Goal: Information Seeking & Learning: Learn about a topic

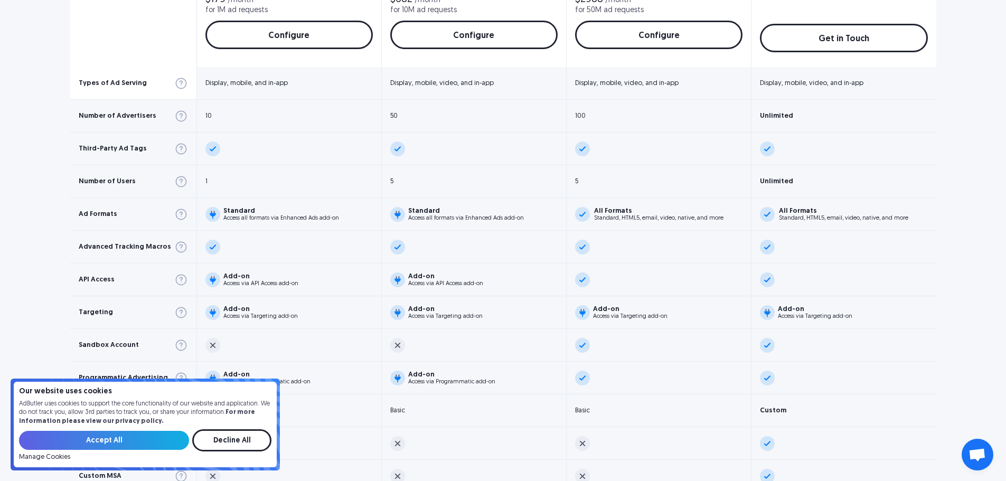
scroll to position [528, 0]
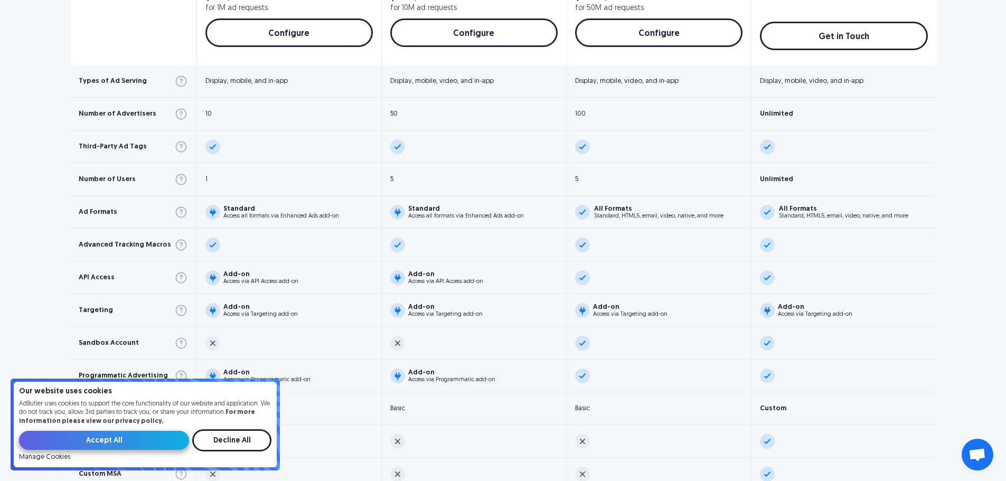
click at [155, 438] on input "Accept All" at bounding box center [104, 440] width 170 height 19
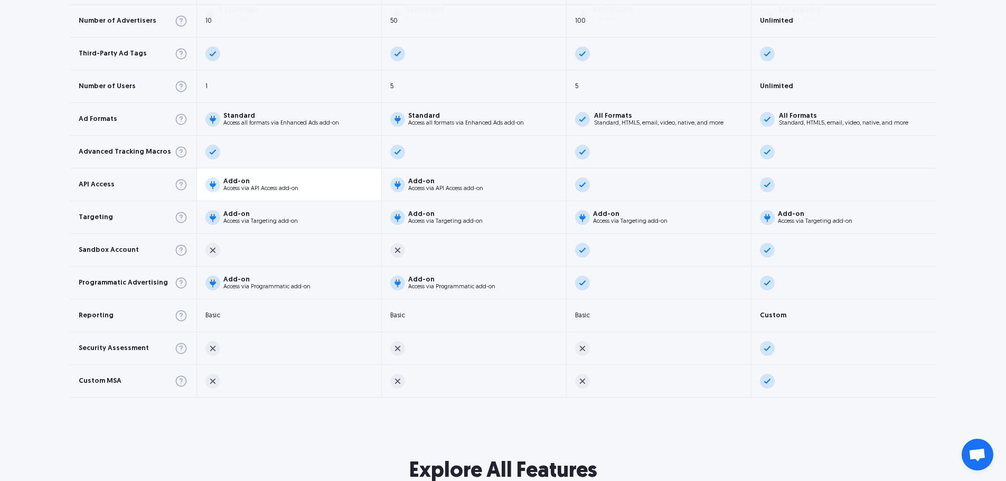
scroll to position [640, 0]
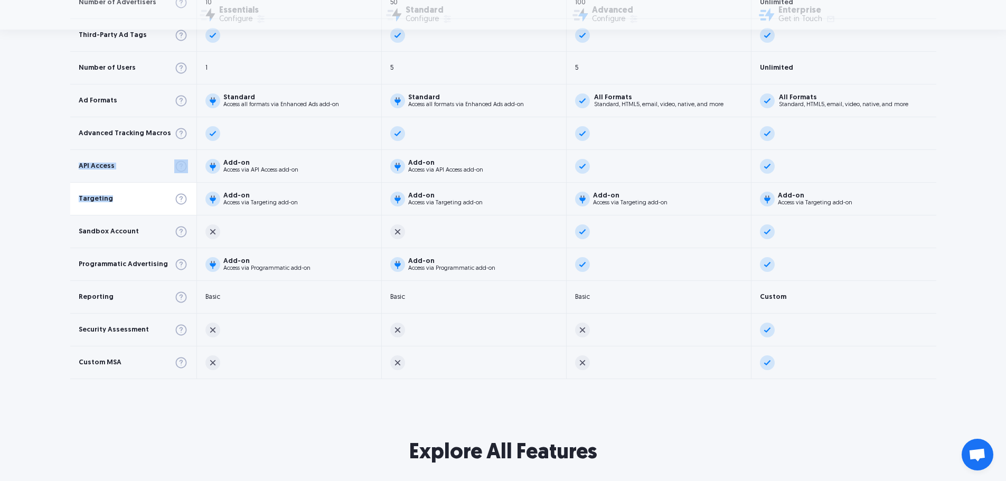
drag, startPoint x: 76, startPoint y: 165, endPoint x: 108, endPoint y: 198, distance: 45.9
click at [108, 198] on div "Types of Ad Serving Number of Advertisers Third-Party Ad Tags Number of Users A…" at bounding box center [133, 75] width 126 height 607
copy div "API Access Targeting"
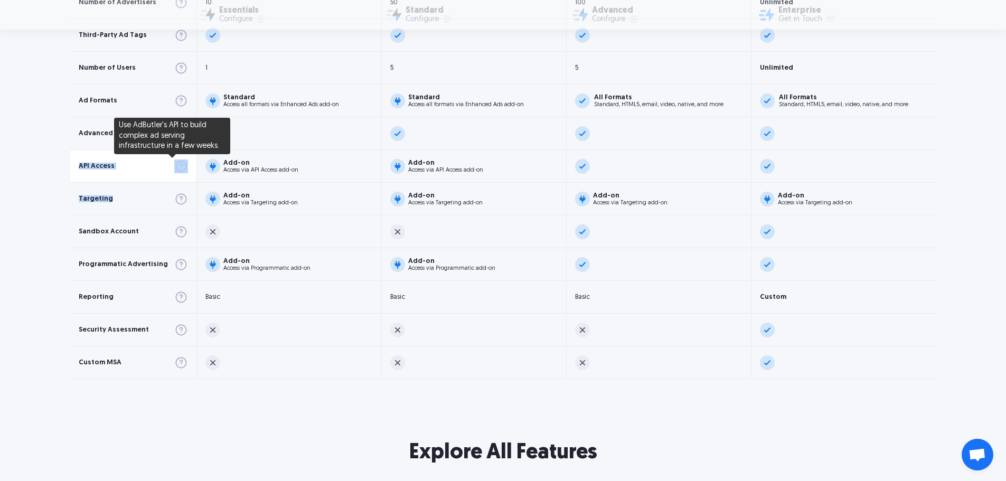
click at [174, 166] on img at bounding box center [181, 166] width 14 height 14
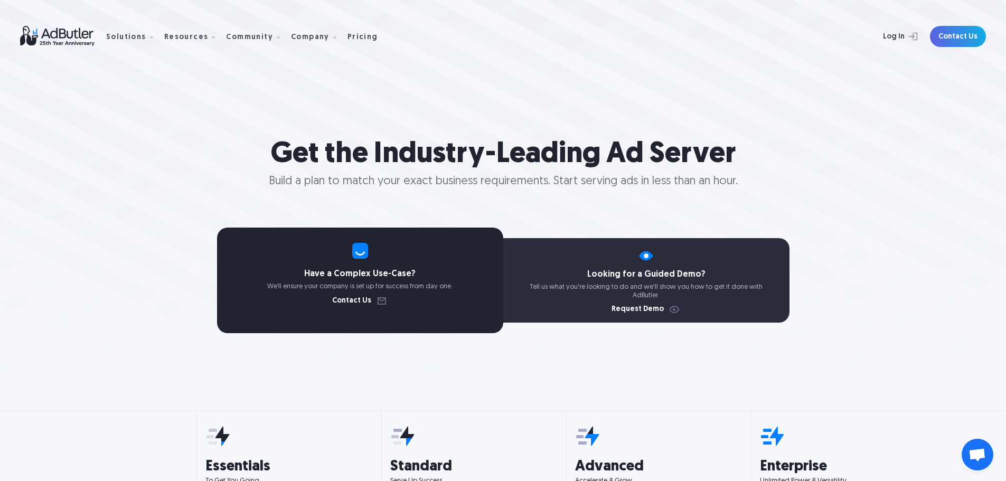
scroll to position [0, 0]
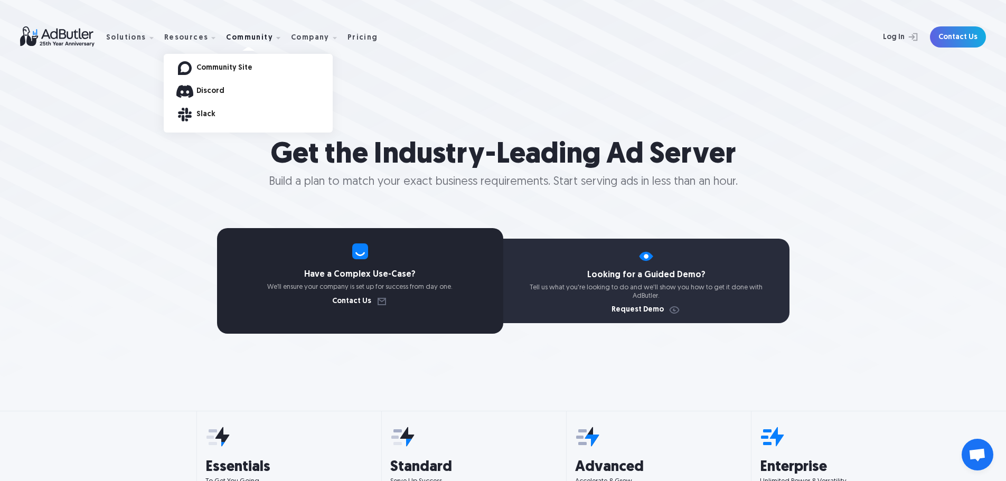
click at [222, 68] on link "Community Site" at bounding box center [264, 67] width 136 height 7
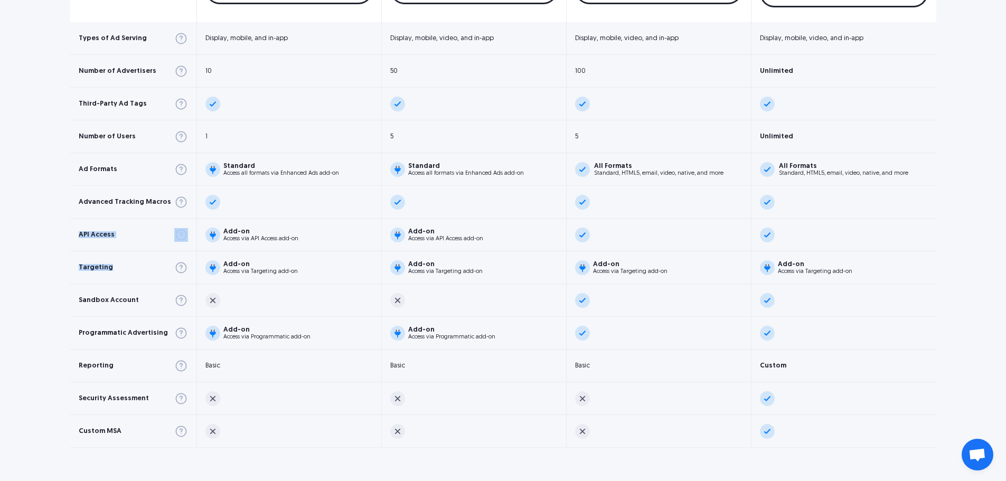
scroll to position [581, 0]
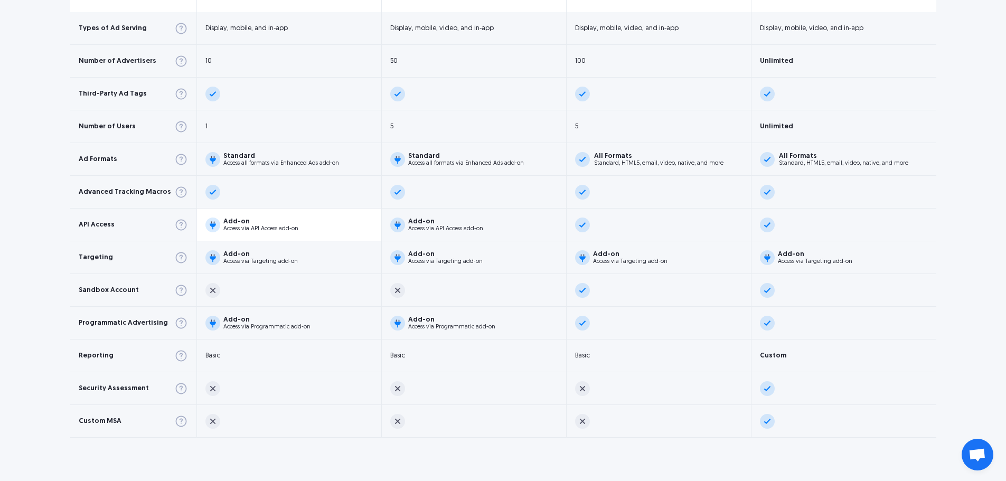
click at [336, 223] on div "Add-on Access via API Access add-on" at bounding box center [289, 225] width 184 height 33
drag, startPoint x: 79, startPoint y: 224, endPoint x: 111, endPoint y: 223, distance: 32.2
click at [111, 223] on div "API Access" at bounding box center [97, 224] width 36 height 7
copy div "API Access"
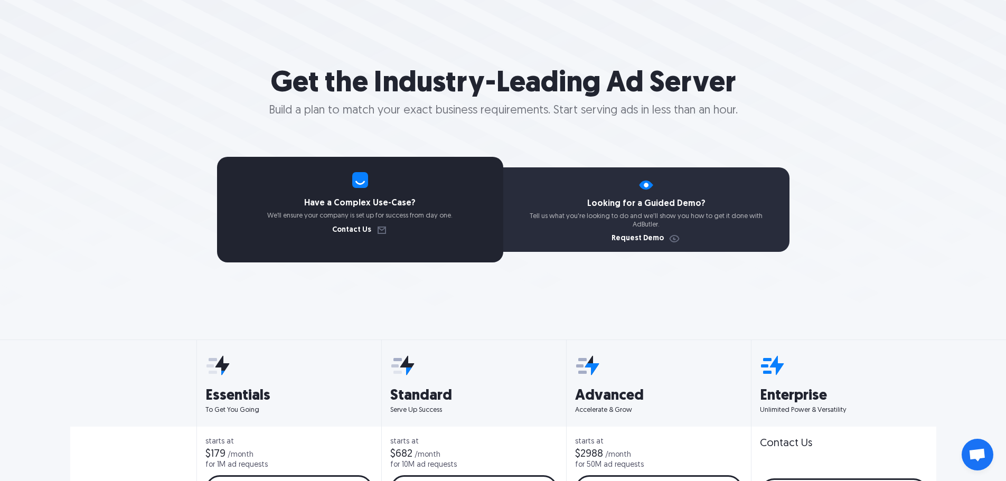
scroll to position [106, 0]
